Goal: Task Accomplishment & Management: Manage account settings

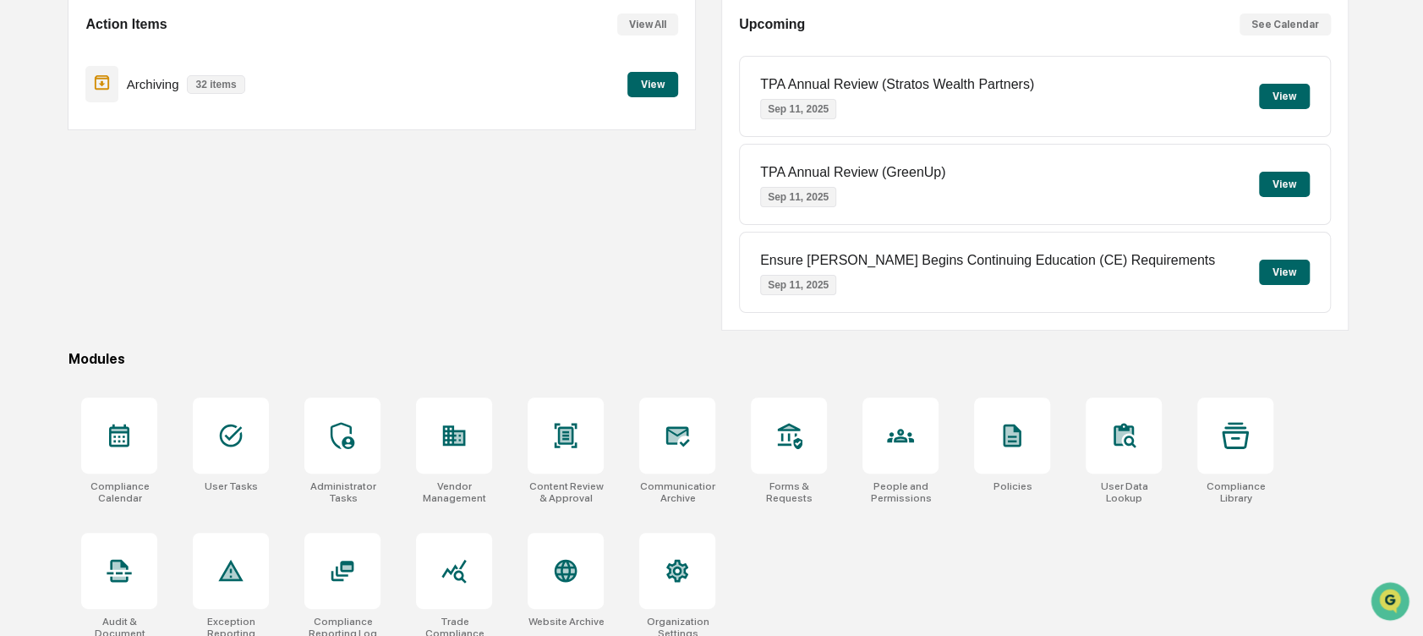
scroll to position [171, 0]
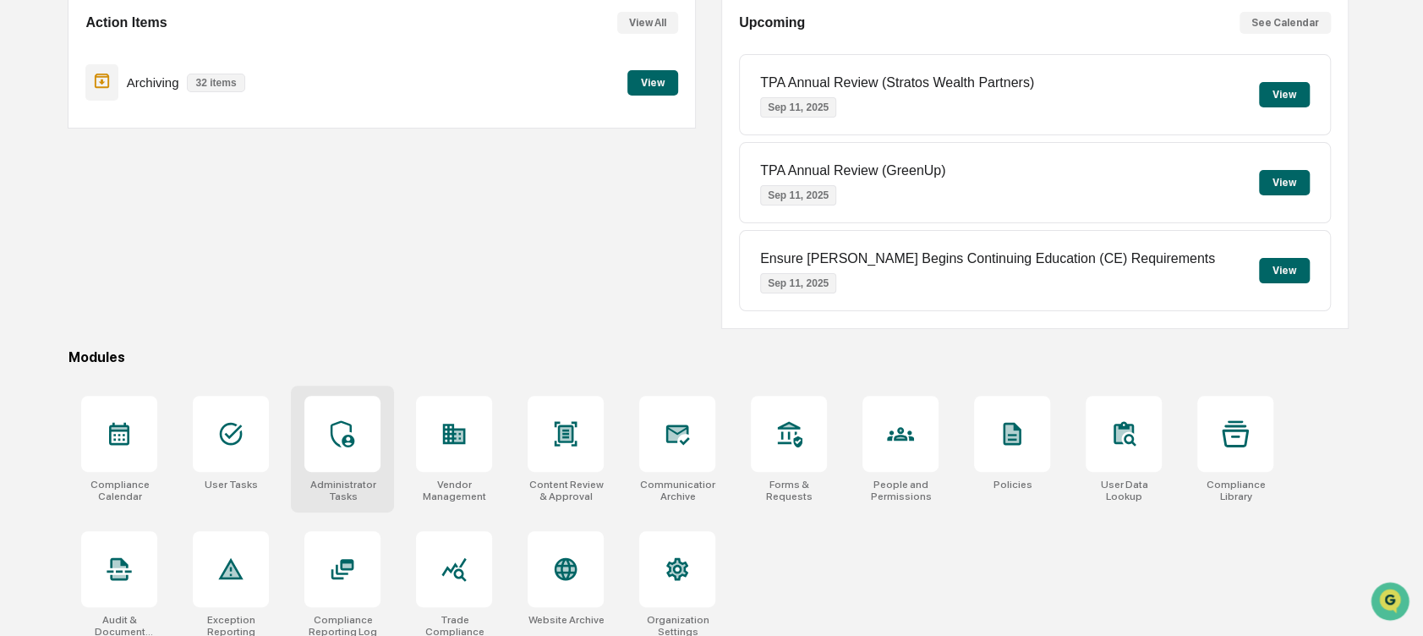
click at [345, 430] on icon at bounding box center [342, 433] width 27 height 27
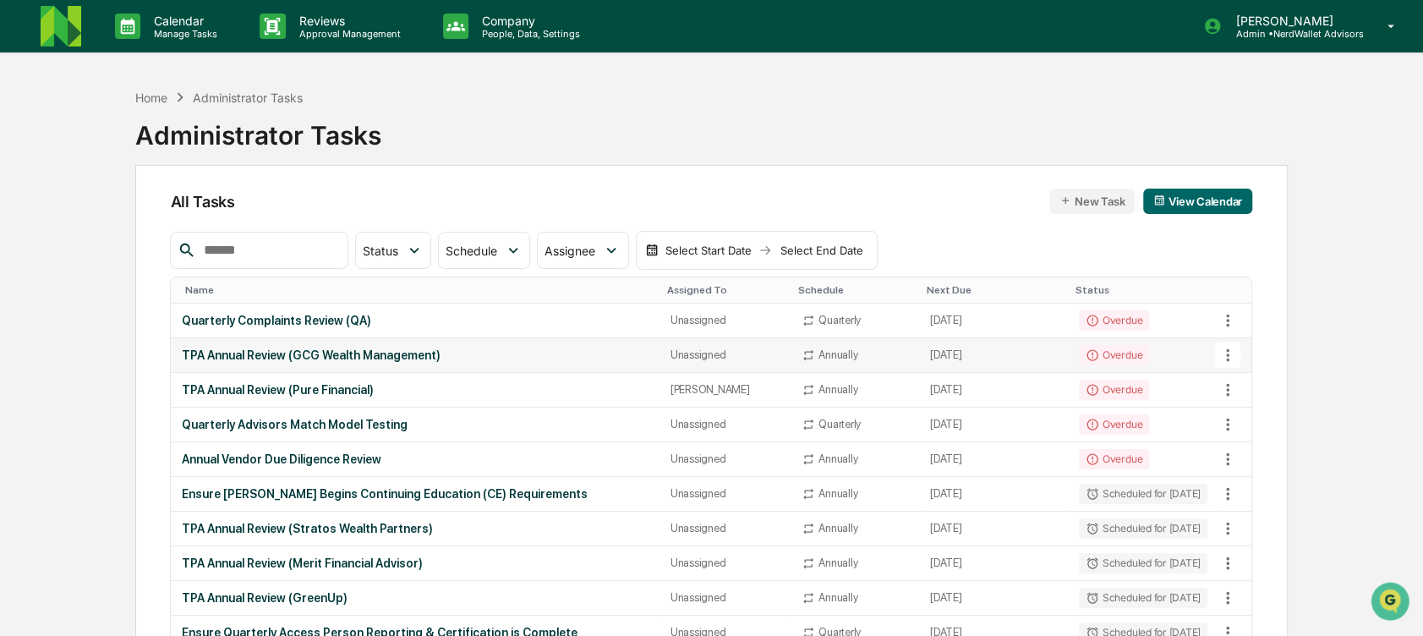
click at [1228, 353] on icon at bounding box center [1227, 354] width 3 height 13
click at [1316, 320] on div at bounding box center [717, 318] width 1434 height 636
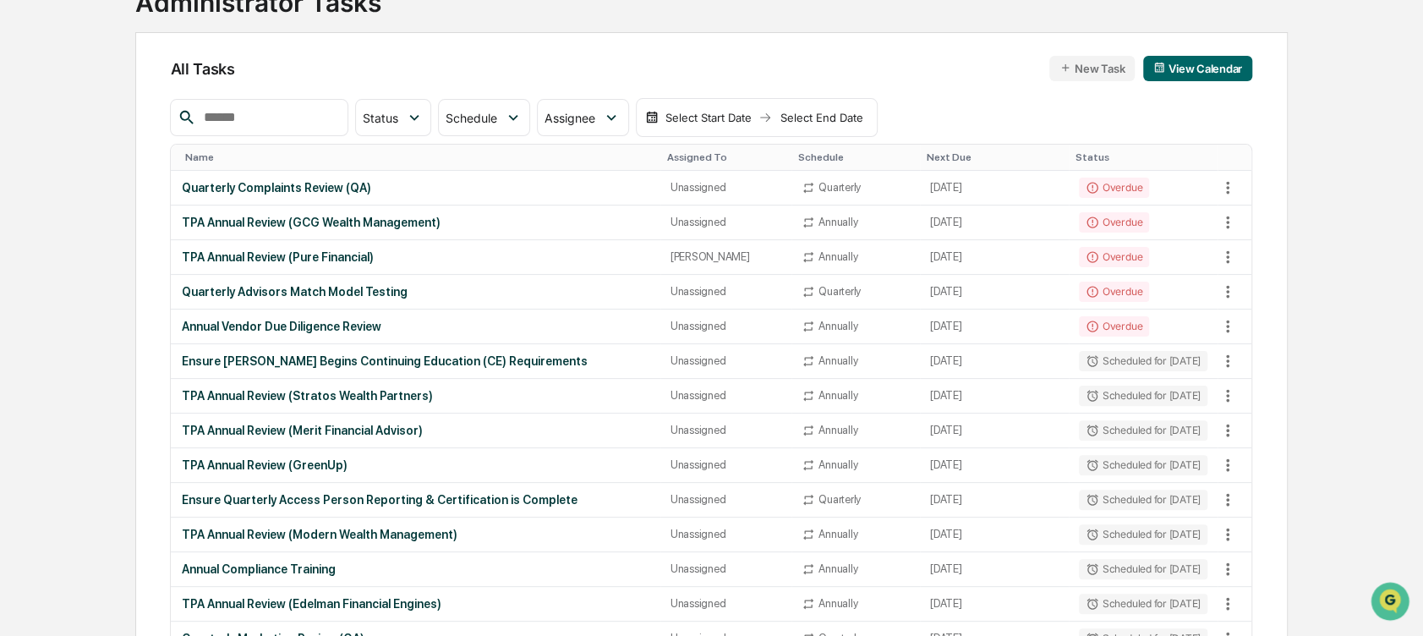
scroll to position [193, 0]
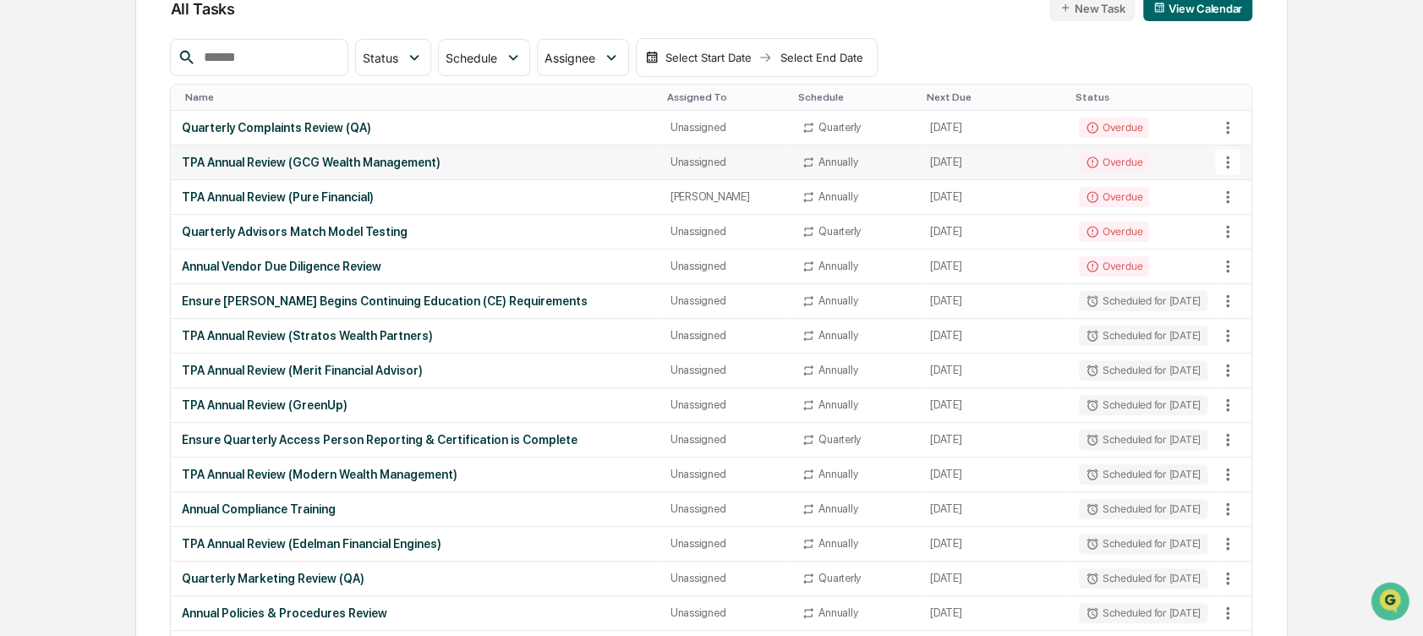
click at [1224, 162] on icon at bounding box center [1228, 162] width 19 height 19
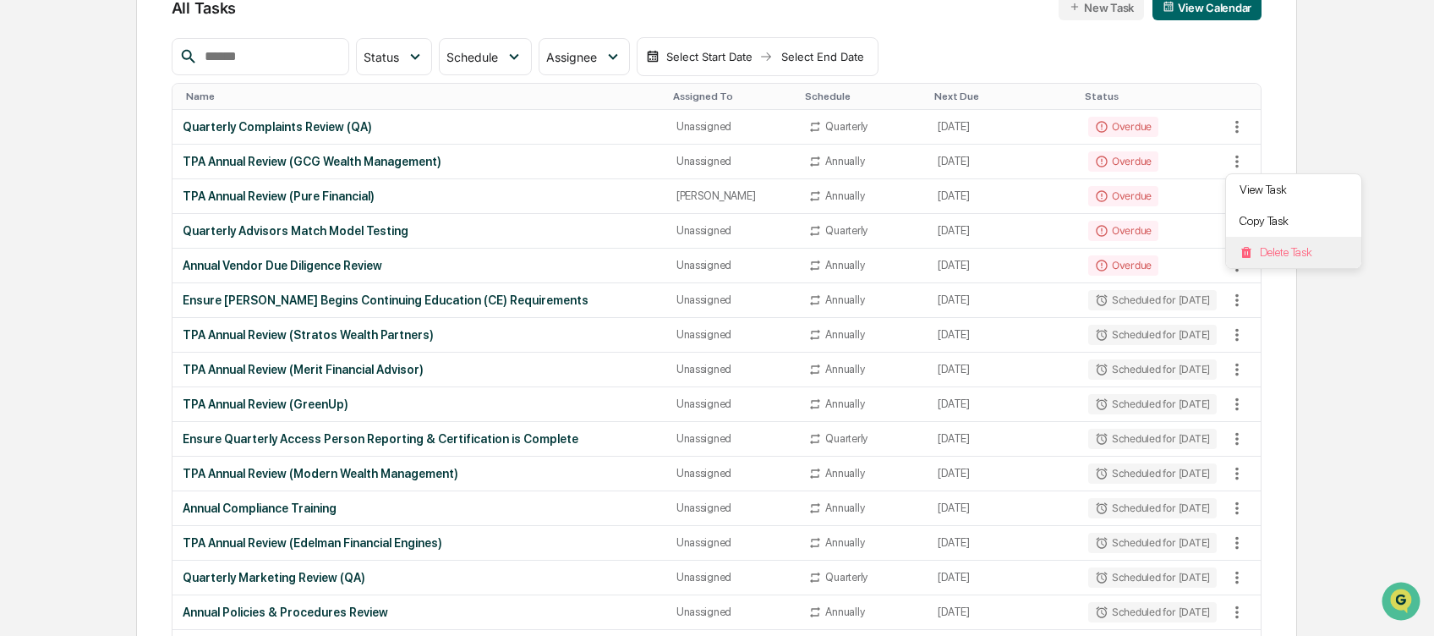
click at [1273, 253] on li "Delete Task" at bounding box center [1293, 252] width 135 height 31
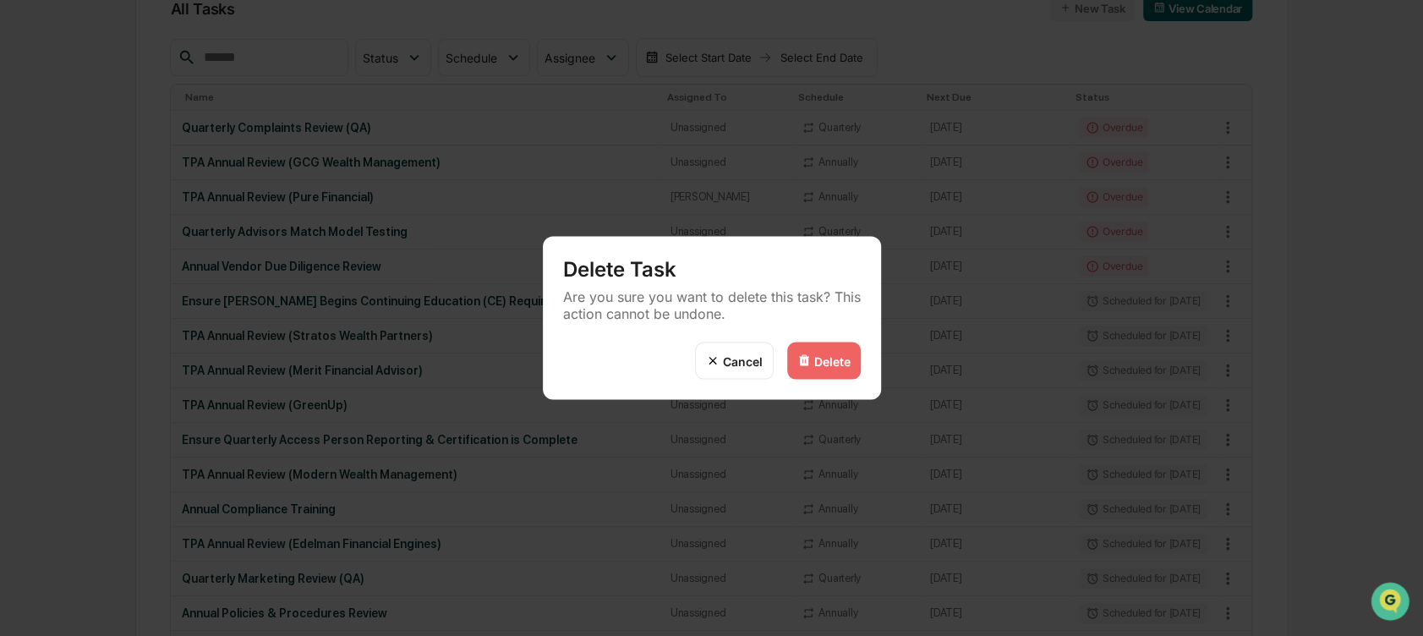
click at [829, 359] on div "Delete" at bounding box center [832, 360] width 36 height 14
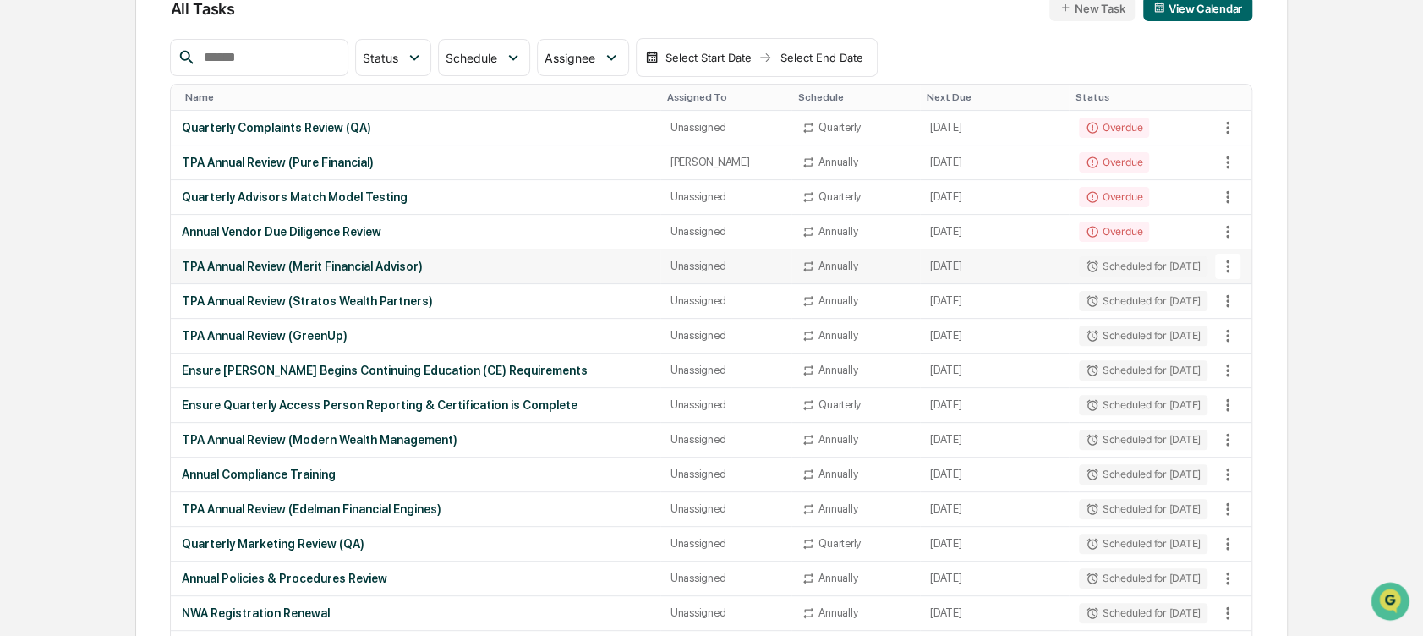
click at [1229, 261] on icon at bounding box center [1228, 266] width 19 height 19
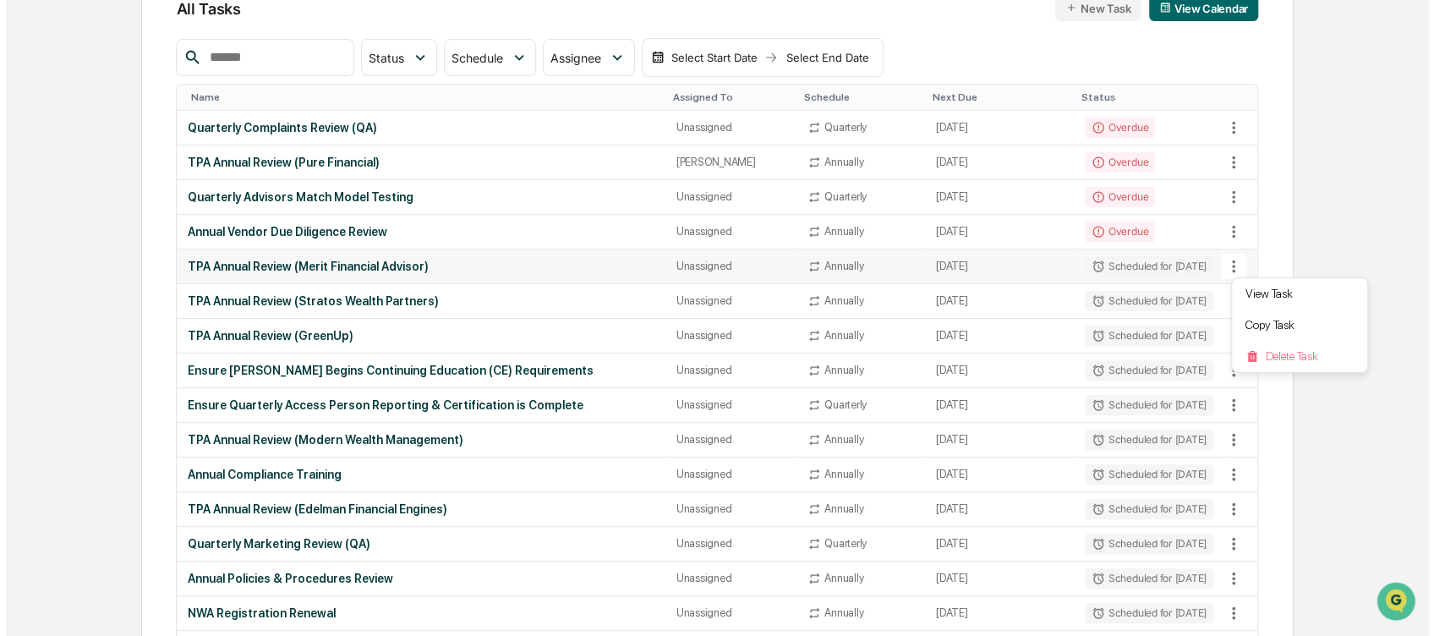
scroll to position [194, 0]
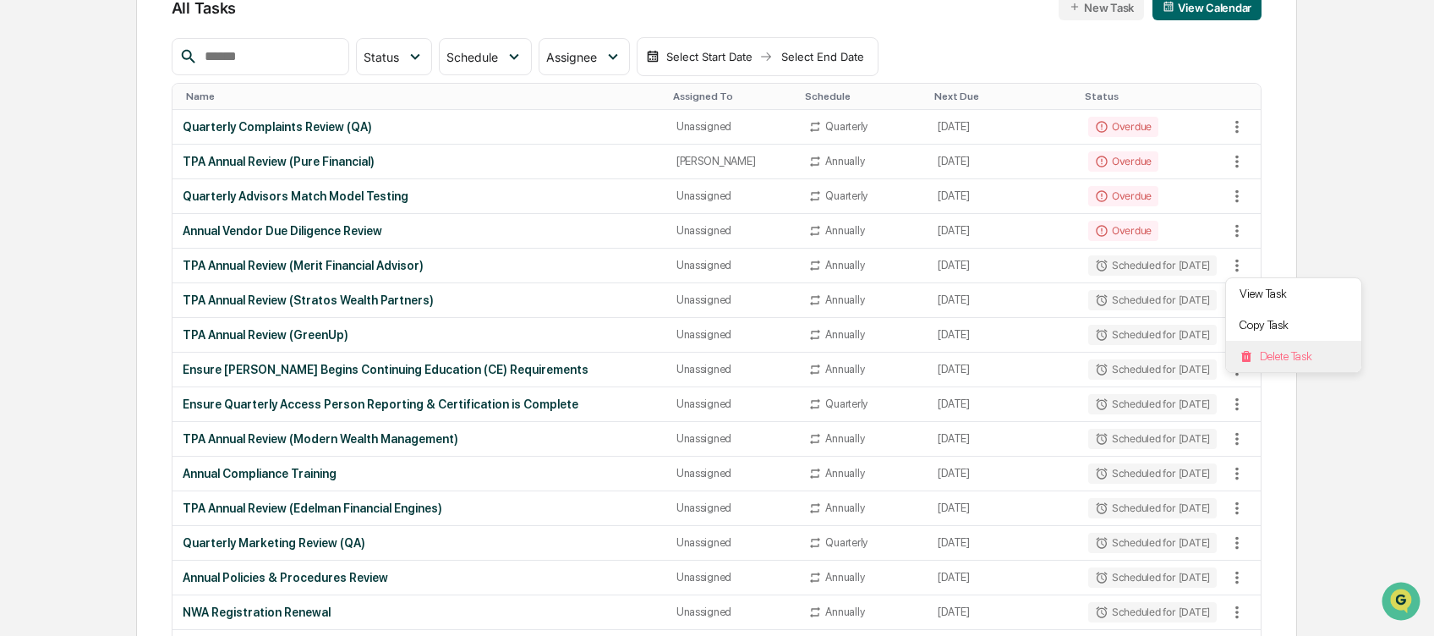
click at [1285, 357] on li "Delete Task" at bounding box center [1293, 356] width 135 height 31
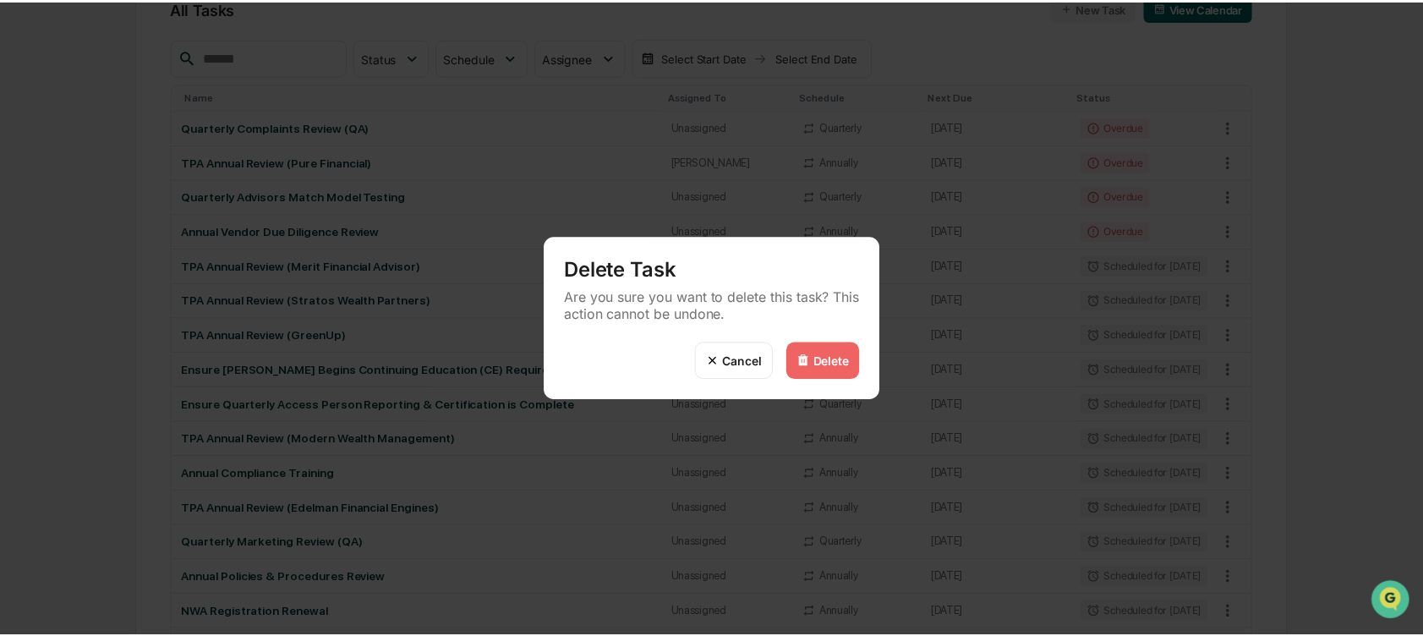
scroll to position [193, 0]
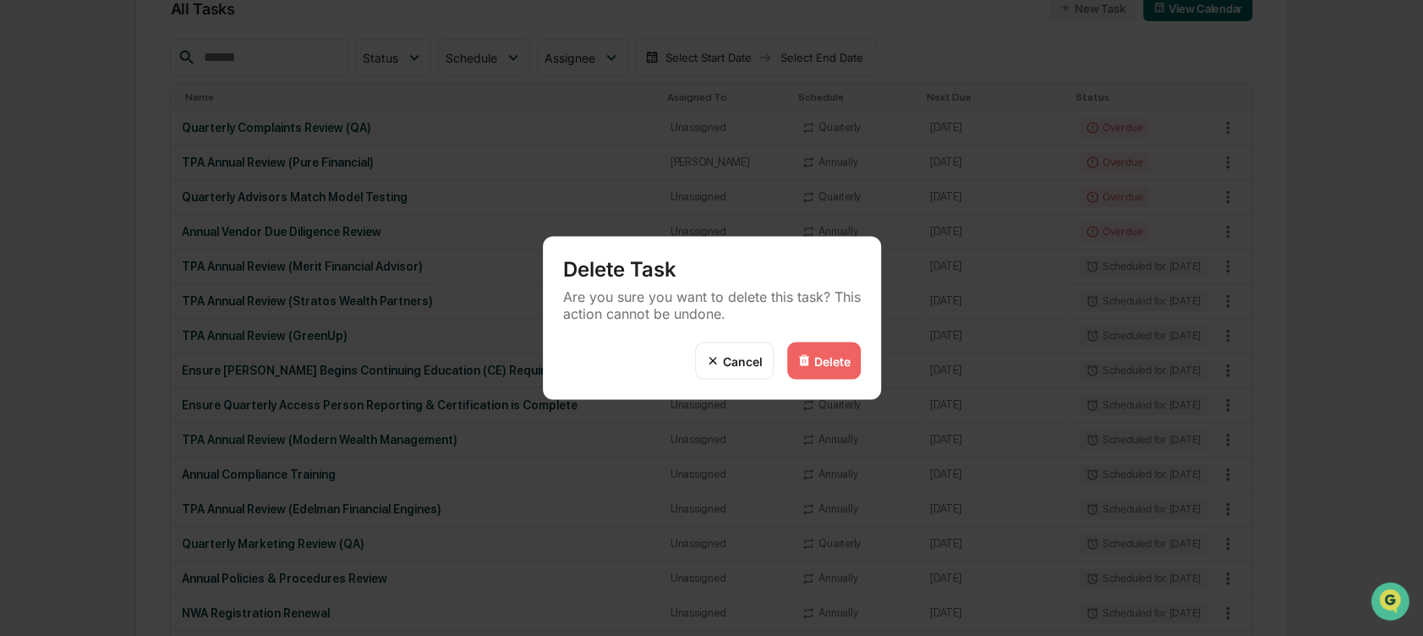
click at [825, 361] on div "Delete" at bounding box center [832, 360] width 36 height 14
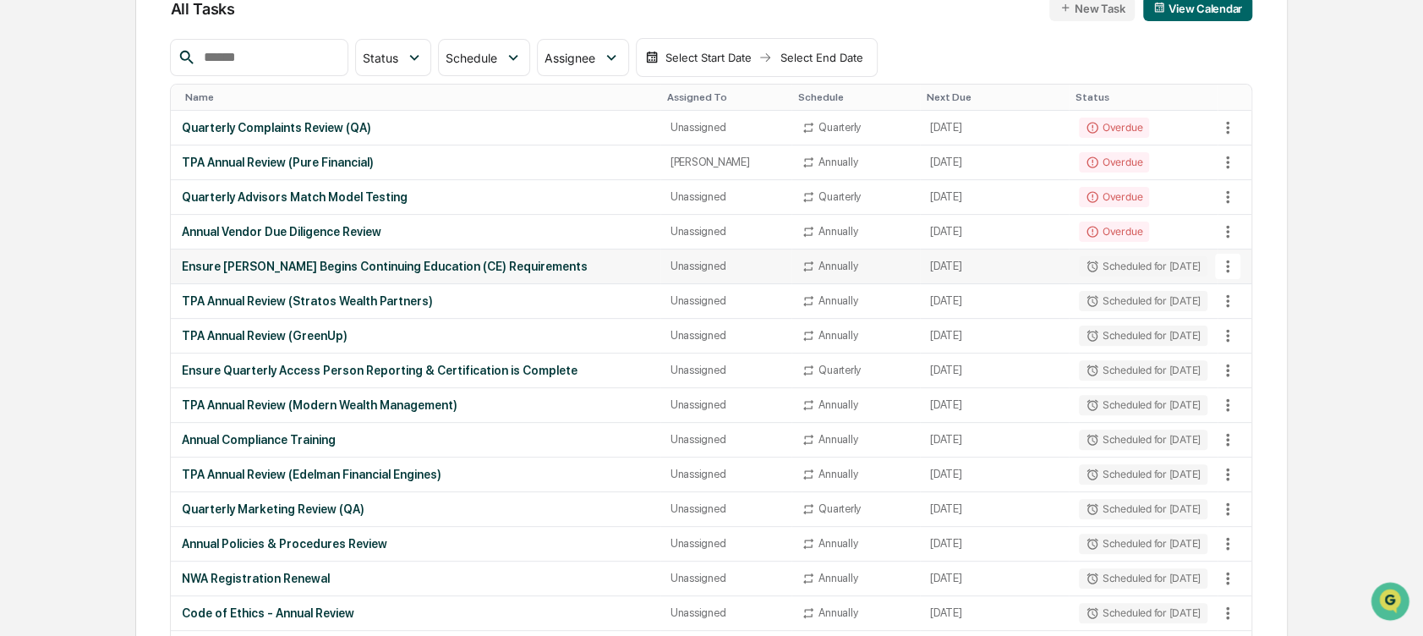
click at [1231, 259] on icon at bounding box center [1228, 266] width 19 height 19
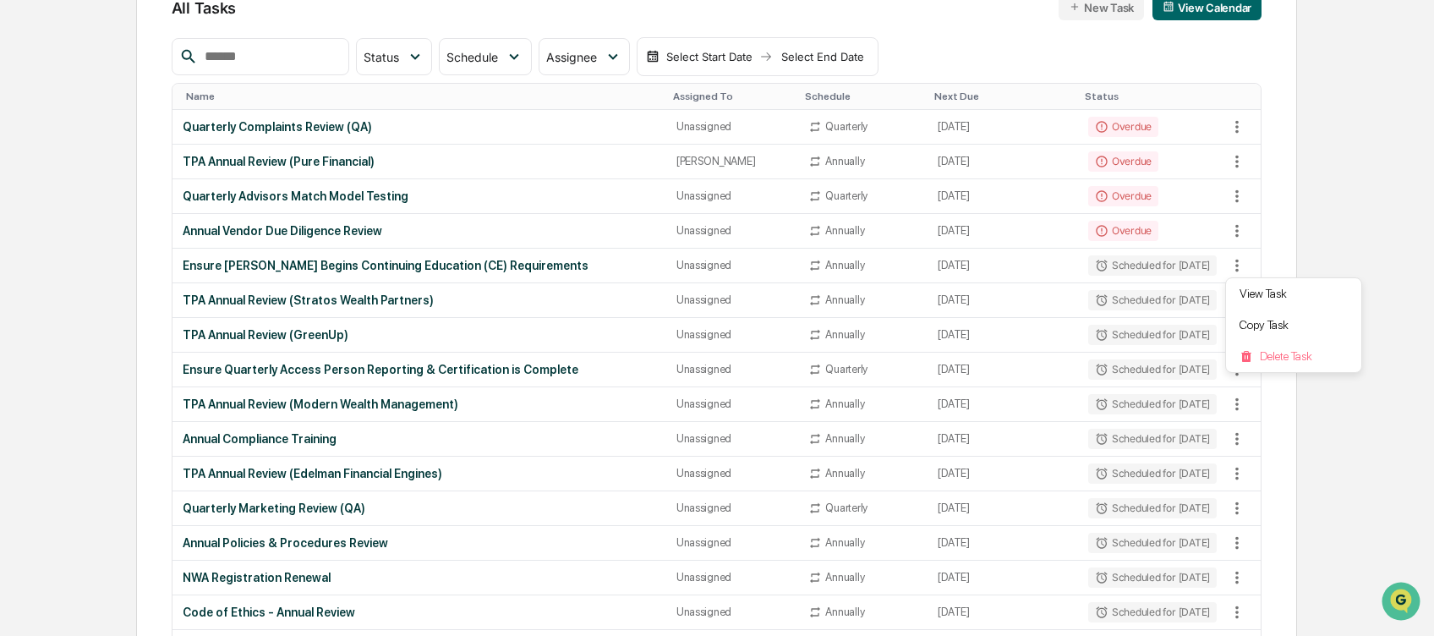
click at [1319, 233] on div at bounding box center [717, 318] width 1434 height 636
click at [1225, 299] on icon at bounding box center [1228, 301] width 19 height 19
click at [1274, 389] on li "Delete Task" at bounding box center [1293, 390] width 135 height 31
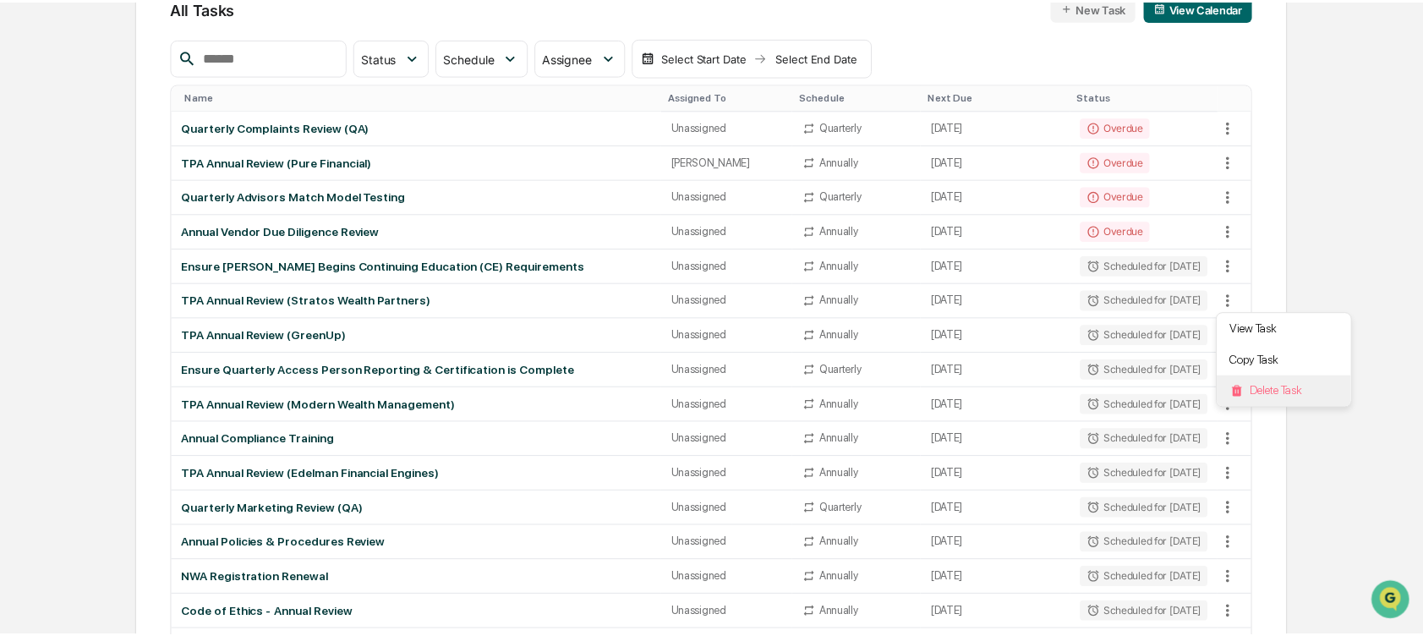
scroll to position [193, 0]
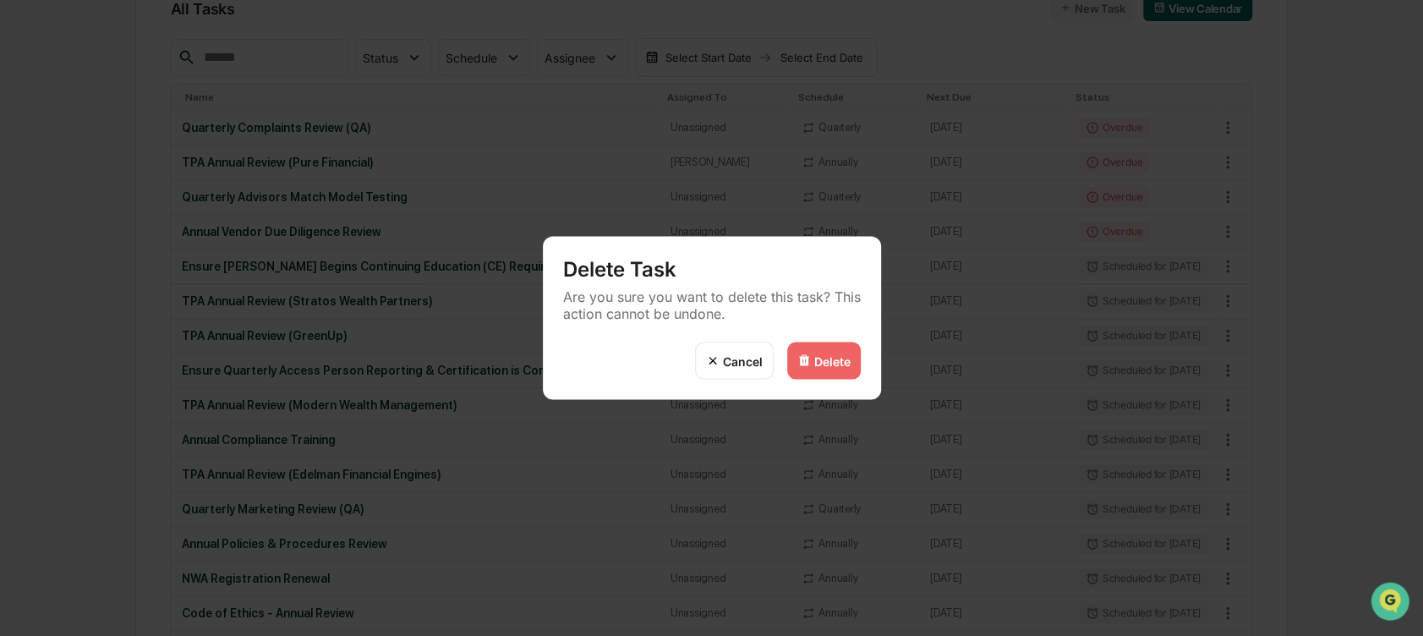
click at [819, 366] on div "Delete" at bounding box center [824, 360] width 74 height 37
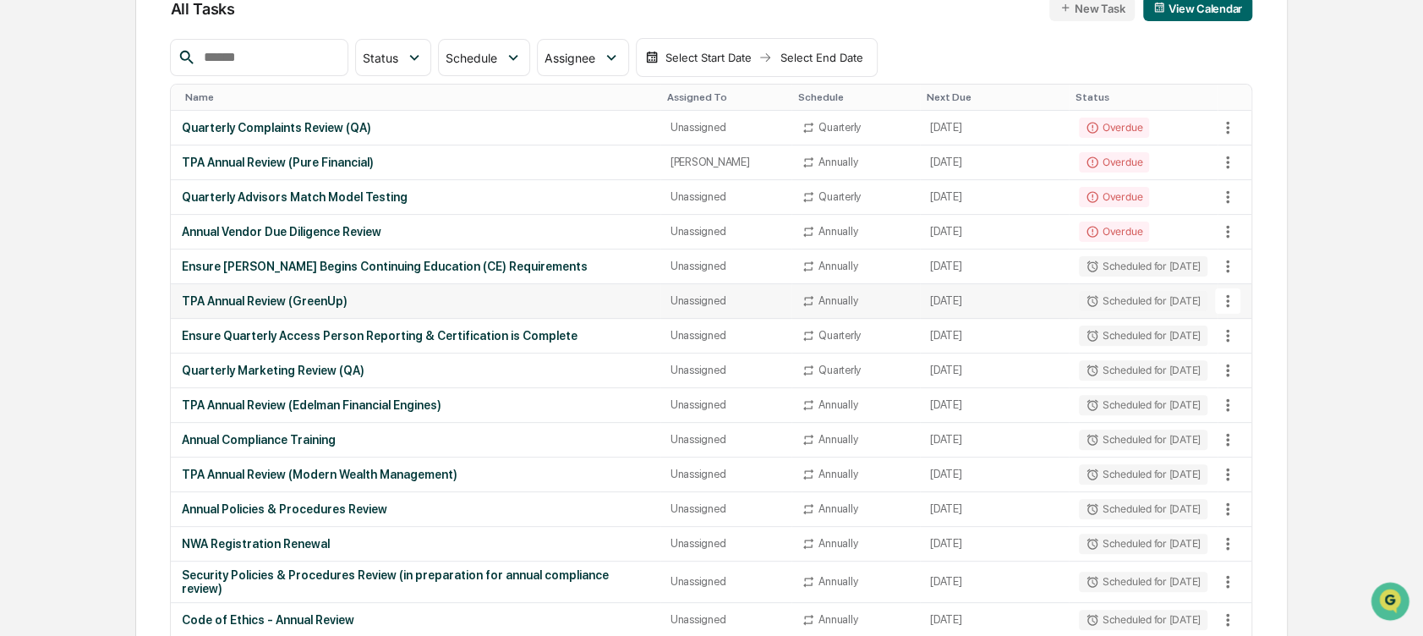
click at [1219, 294] on icon at bounding box center [1228, 301] width 19 height 19
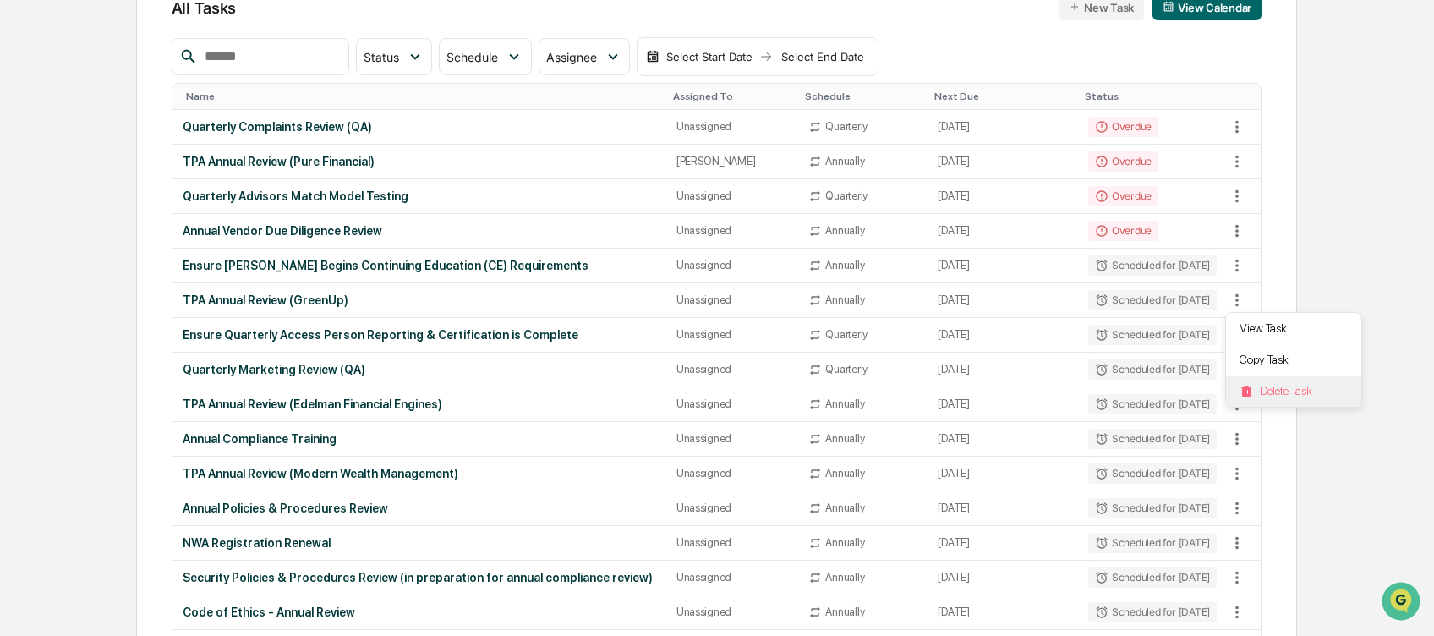
click at [1246, 385] on img at bounding box center [1247, 392] width 14 height 14
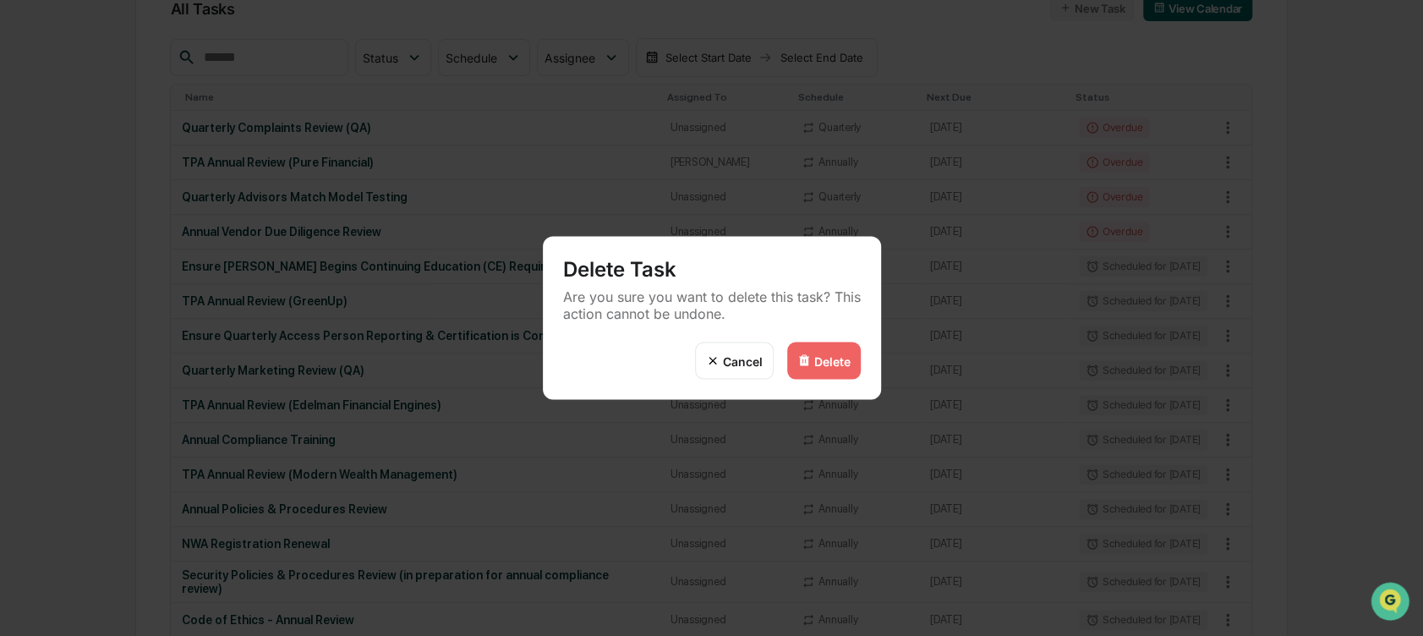
click at [852, 348] on div "Delete" at bounding box center [824, 360] width 74 height 37
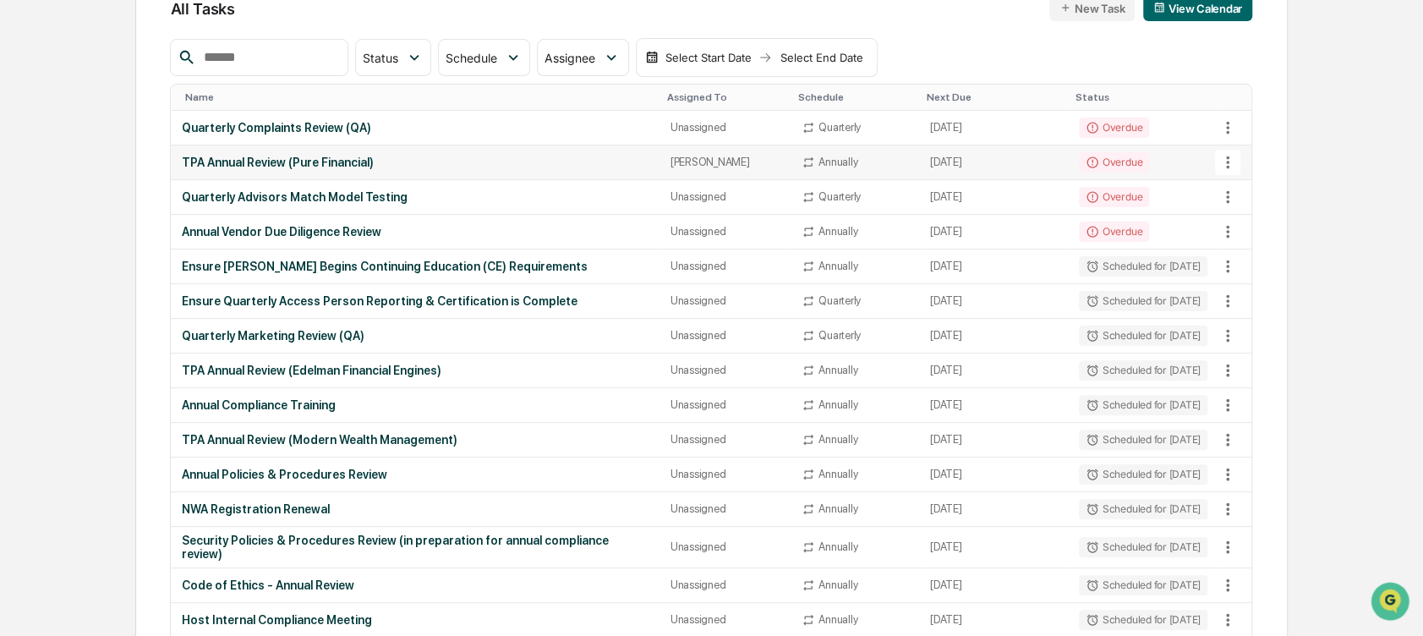
click at [540, 156] on div "TPA Annual Review (Pure Financial)" at bounding box center [415, 163] width 468 height 14
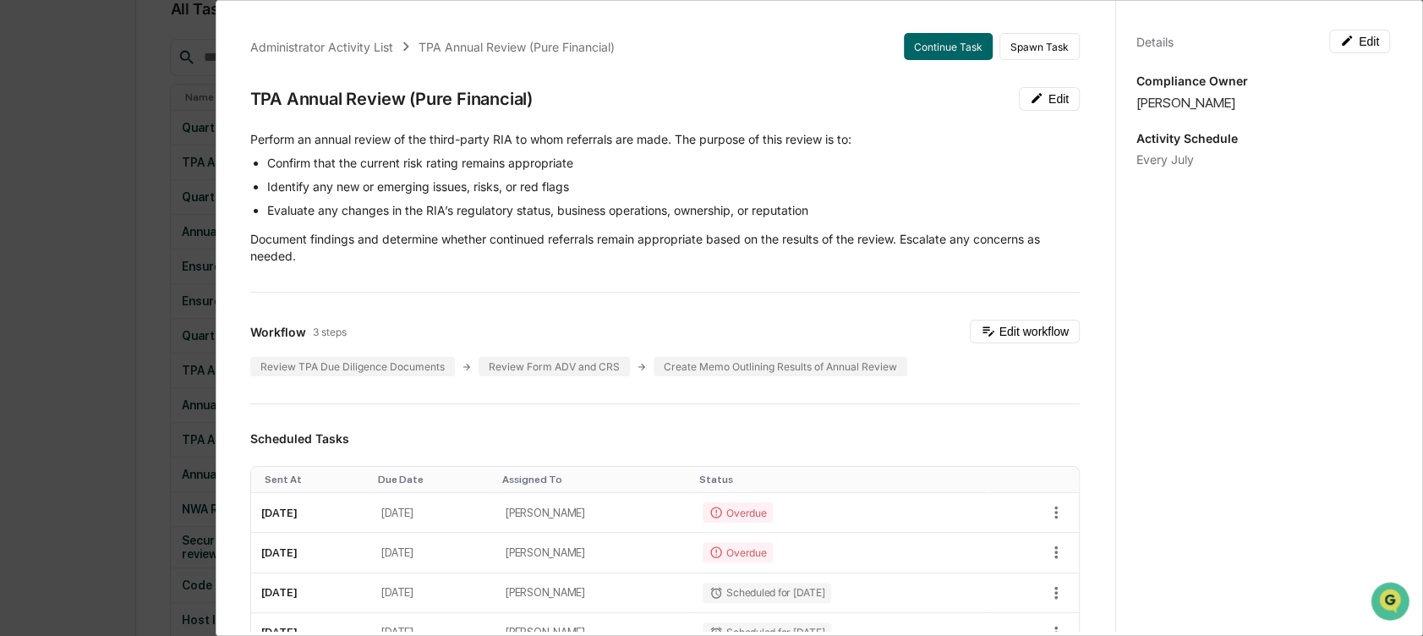
click at [126, 212] on div "Administrator Activity List TPA Annual Review (Pure Financial) Continue Task Sp…" at bounding box center [711, 318] width 1423 height 636
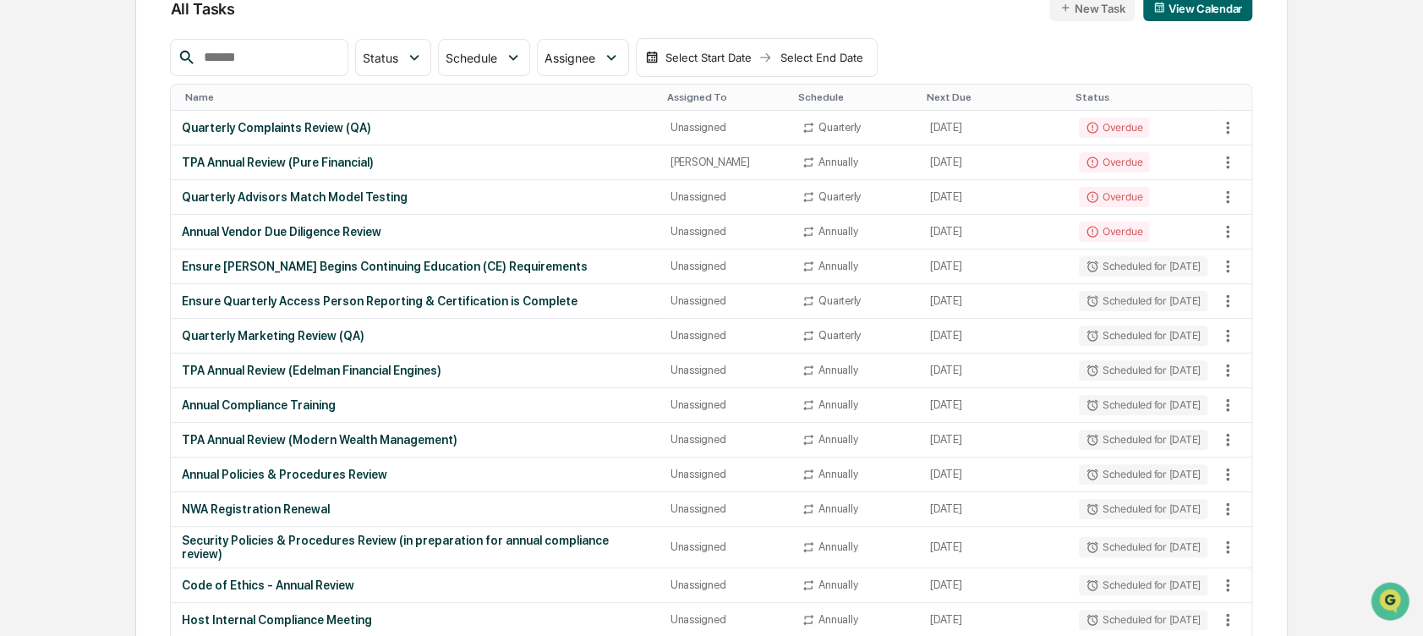
scroll to position [0, 0]
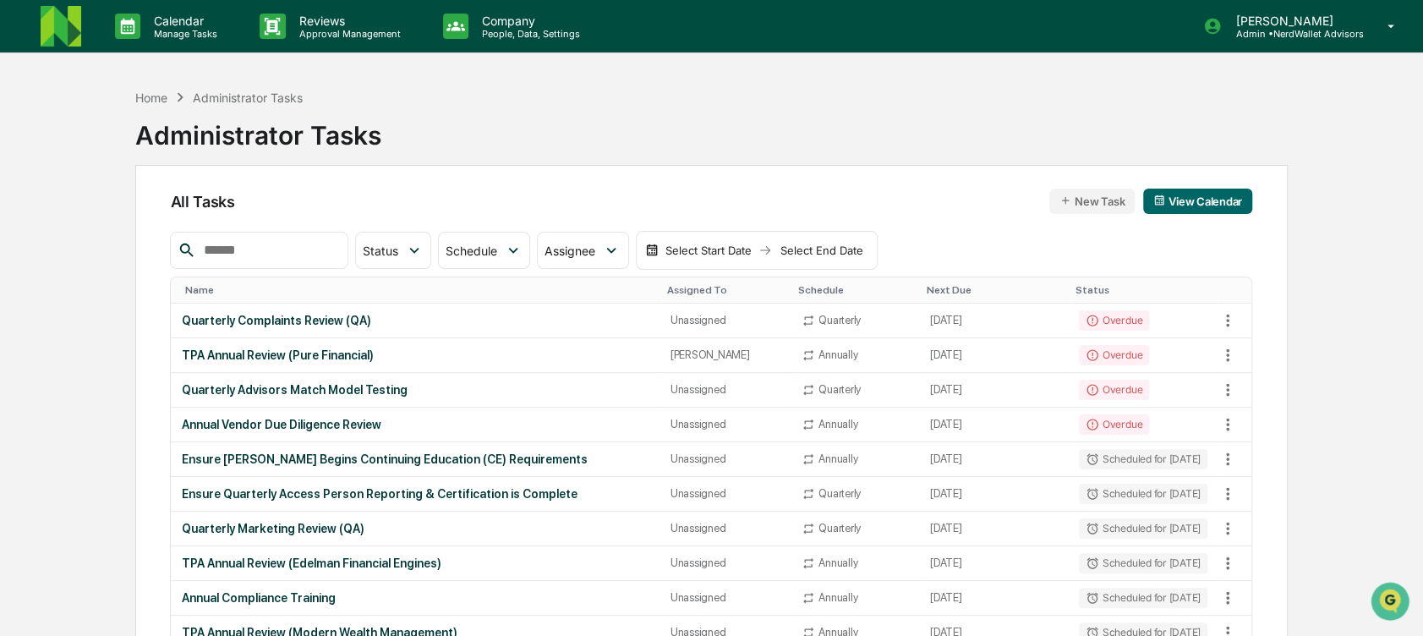
click at [58, 26] on img at bounding box center [61, 26] width 41 height 41
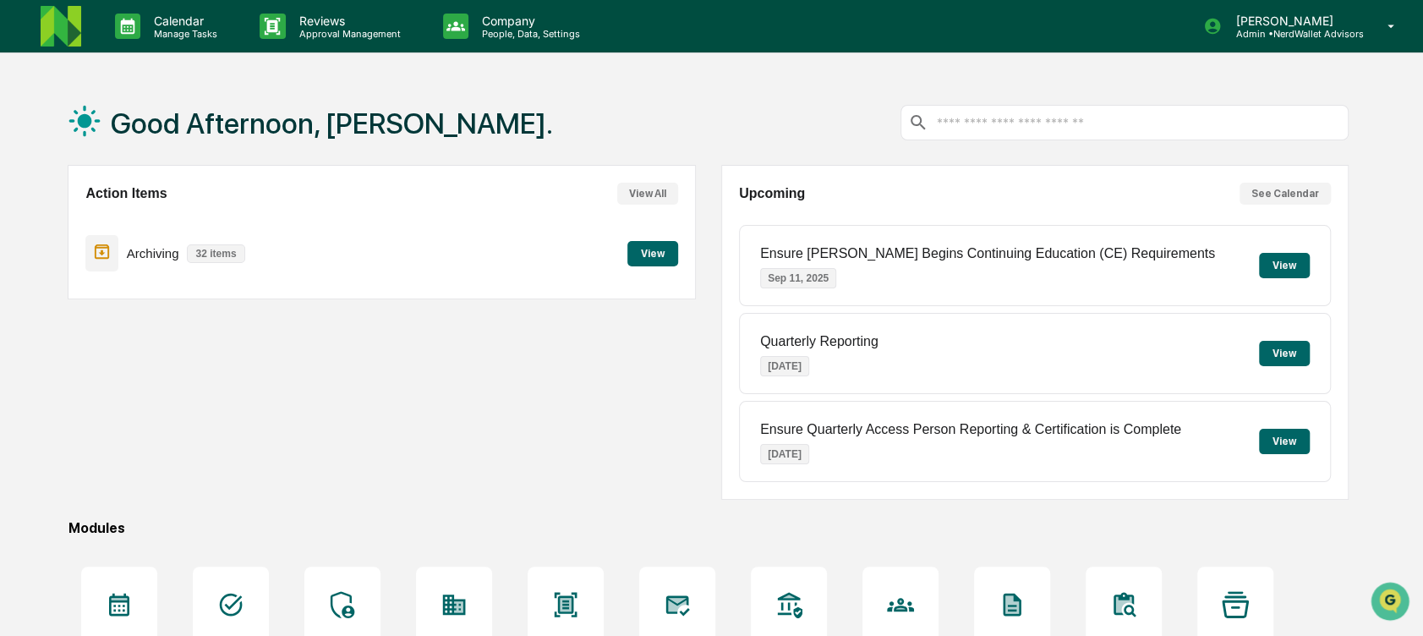
scroll to position [182, 0]
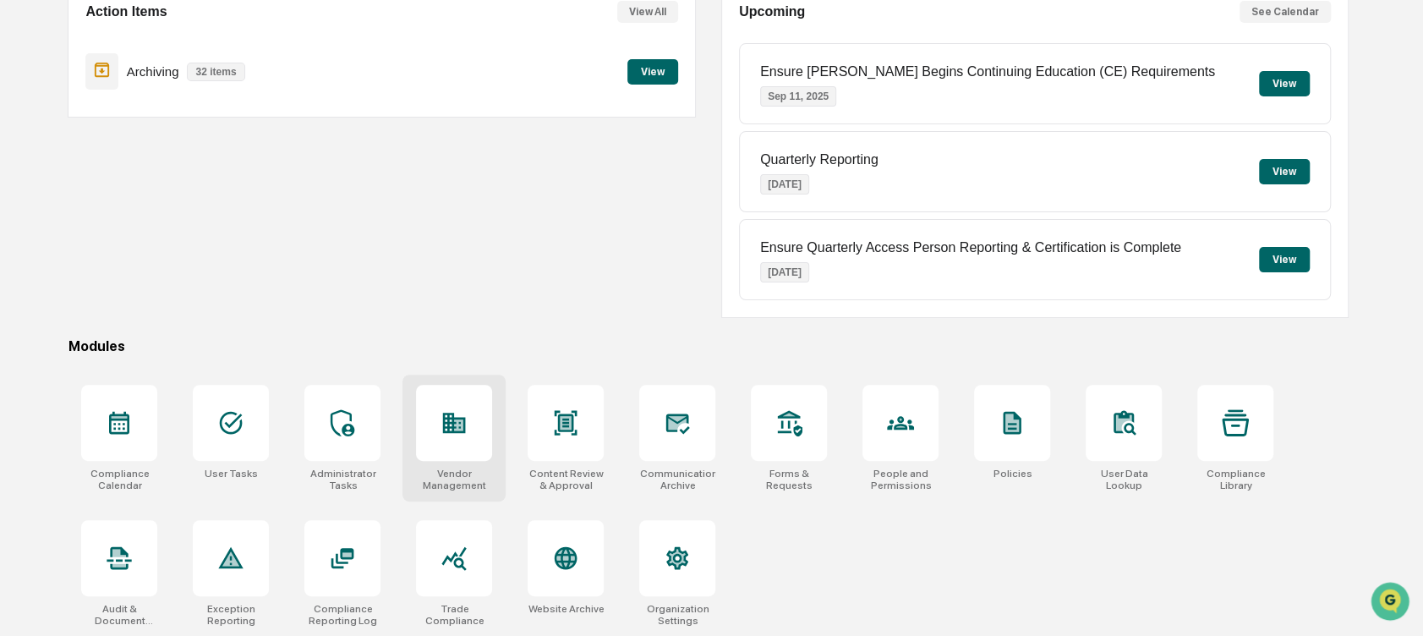
click at [451, 413] on icon at bounding box center [454, 422] width 27 height 27
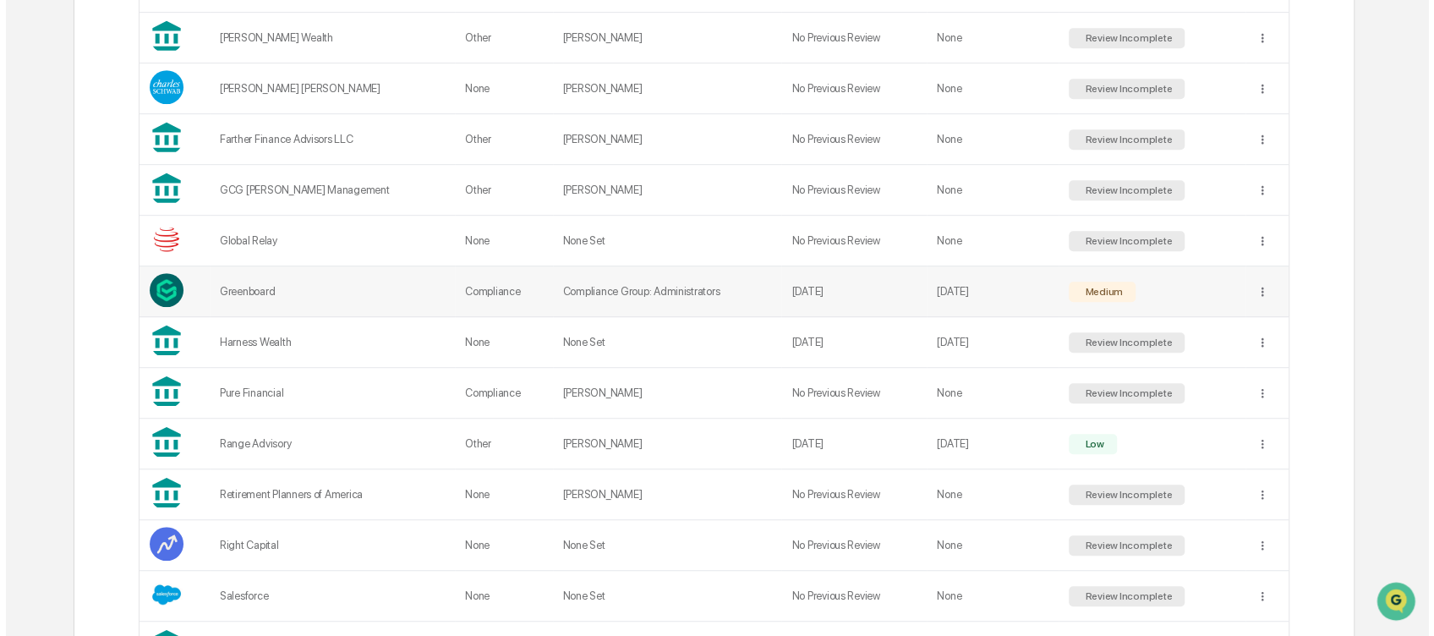
scroll to position [562, 0]
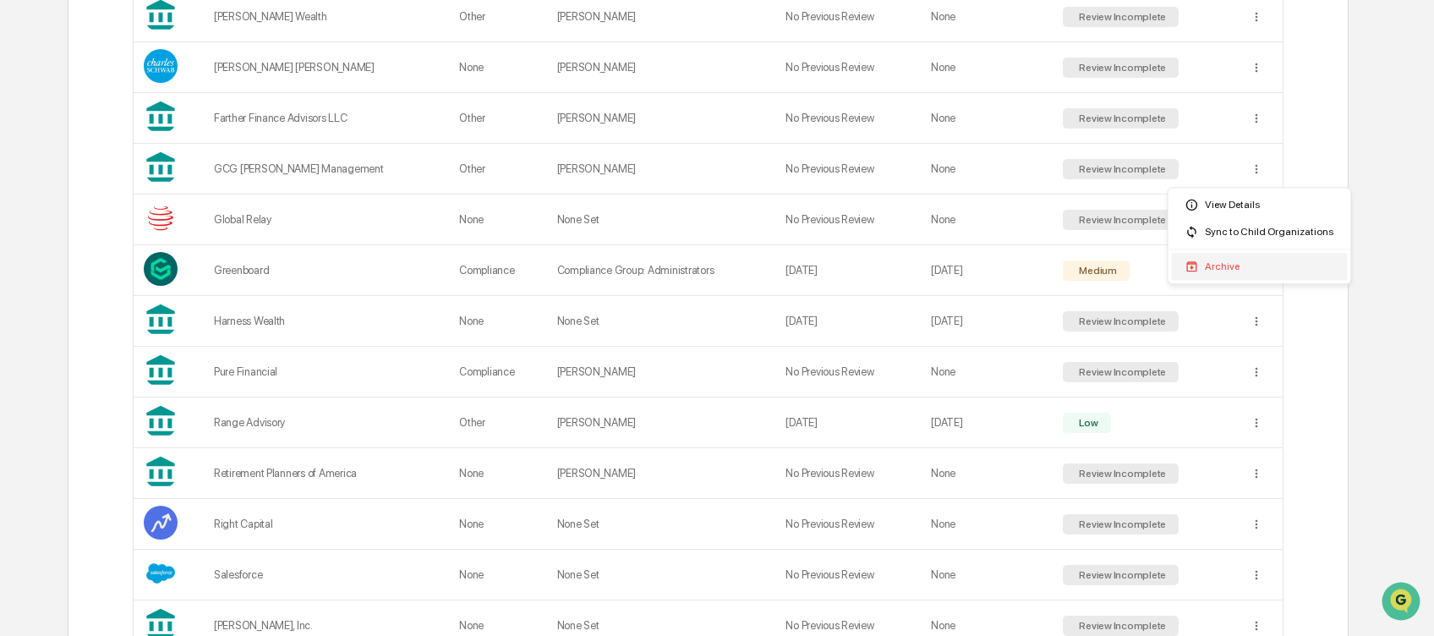
click at [1222, 266] on div "Archive" at bounding box center [1259, 266] width 176 height 27
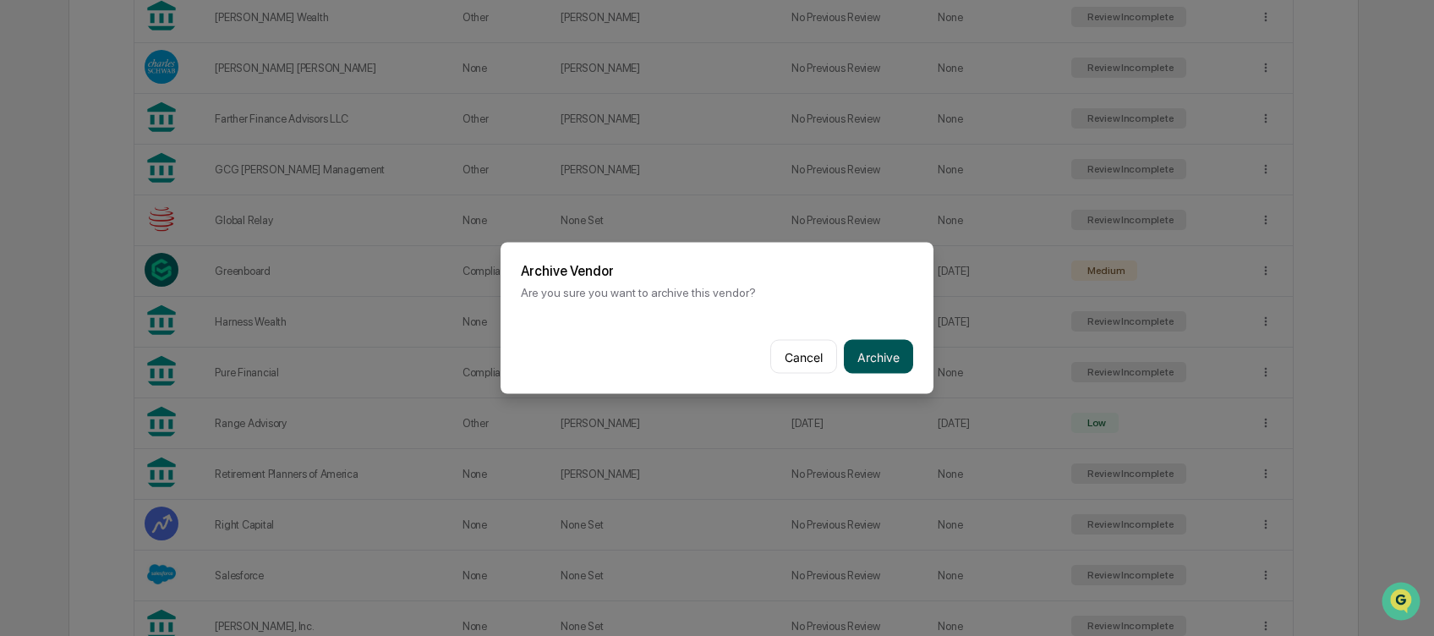
click at [884, 345] on button "Archive" at bounding box center [878, 357] width 69 height 34
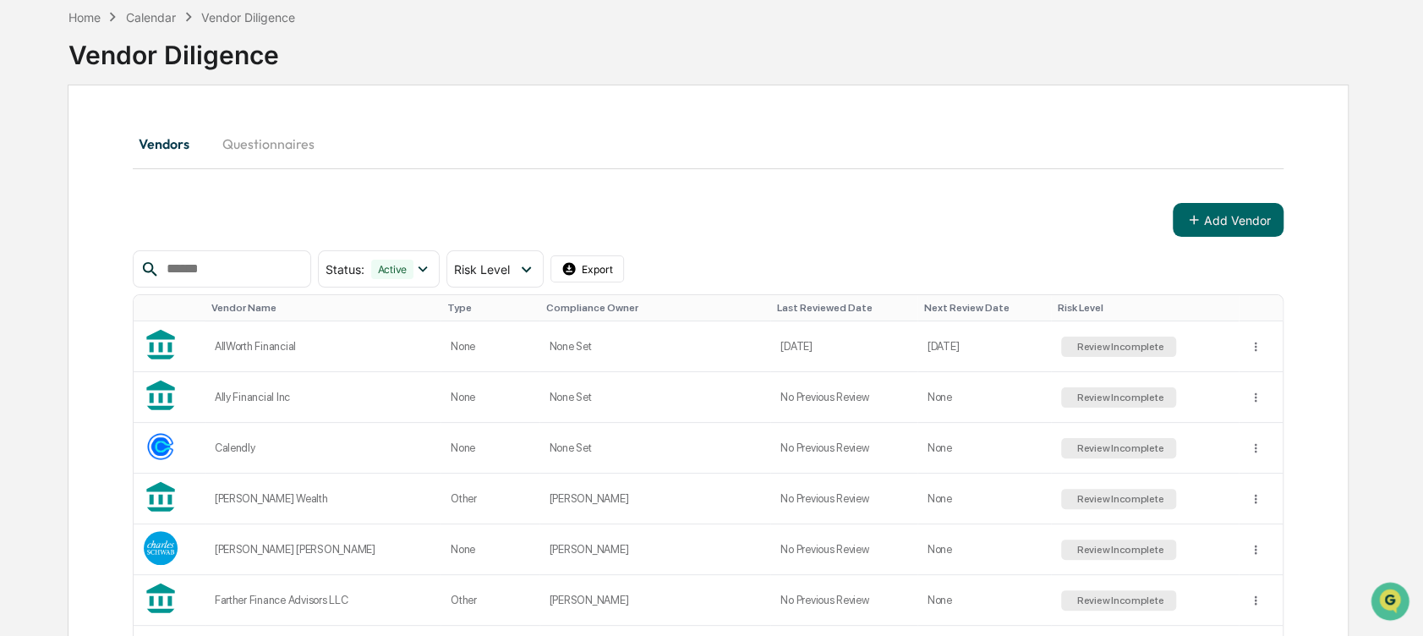
scroll to position [562, 0]
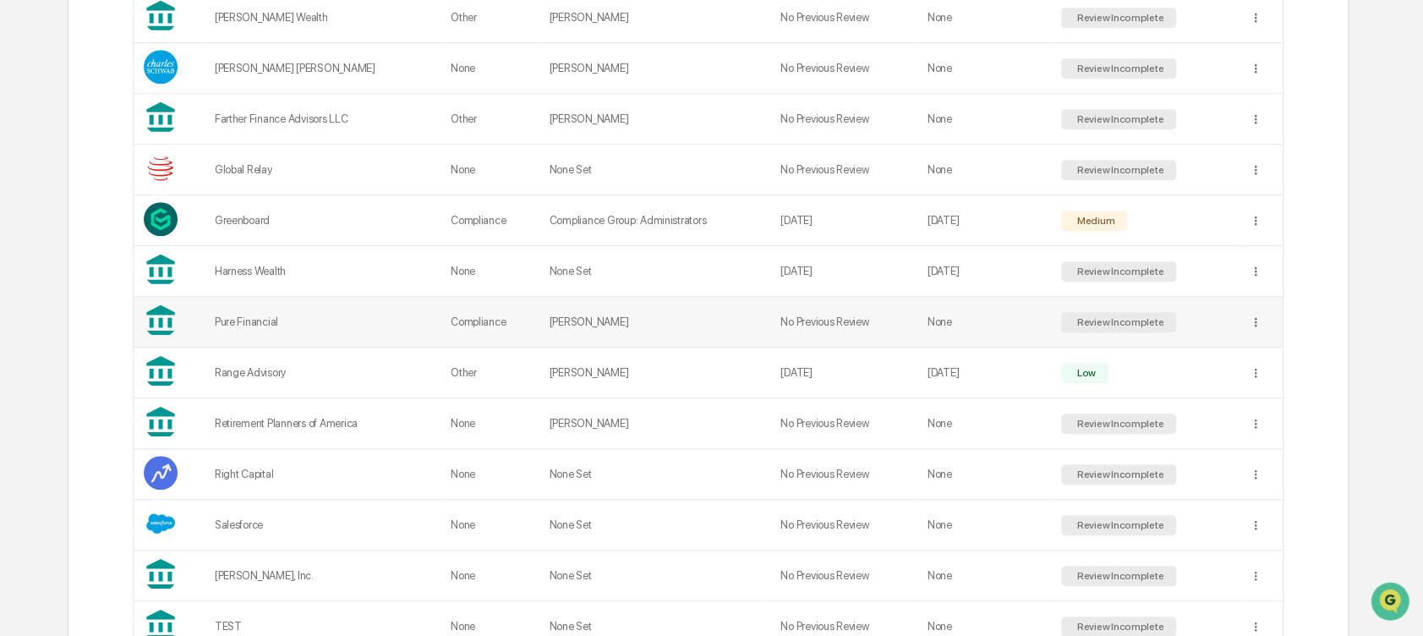
click at [331, 314] on td "Pure Financial" at bounding box center [323, 322] width 236 height 51
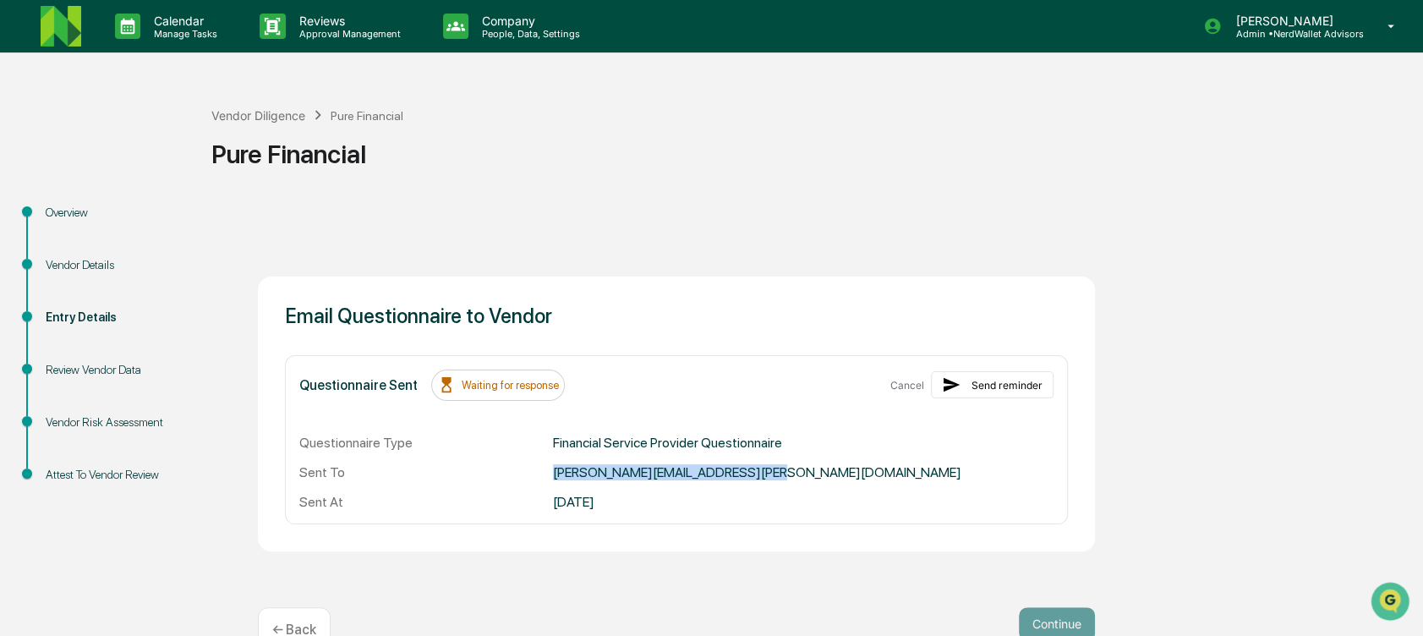
drag, startPoint x: 753, startPoint y: 472, endPoint x: 531, endPoint y: 473, distance: 222.4
click at [531, 473] on div "Sent To kristen.grubba@purefinancial.com" at bounding box center [676, 472] width 754 height 16
copy div "kristen.grubba@purefinancial.com"
